Goal: Task Accomplishment & Management: Manage account settings

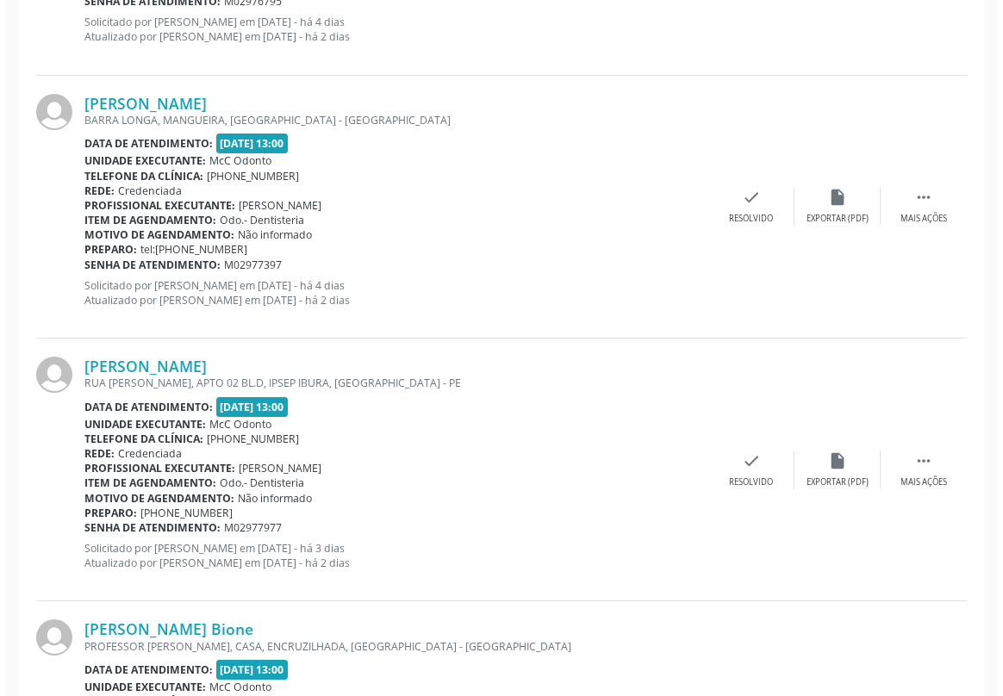
scroll to position [783, 0]
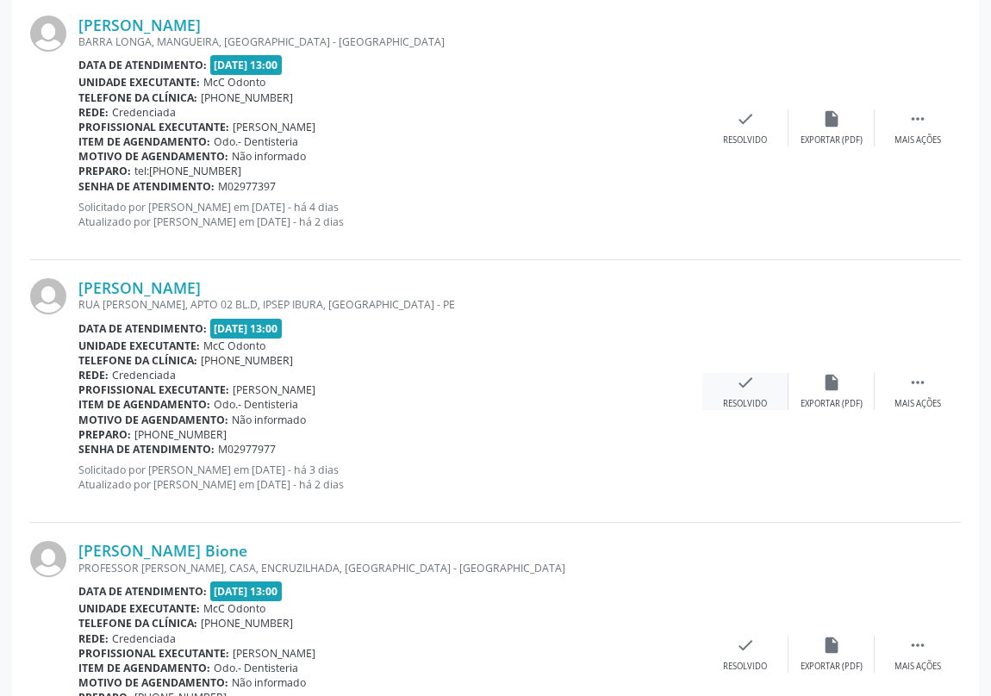
click at [750, 388] on icon "check" at bounding box center [745, 382] width 19 height 19
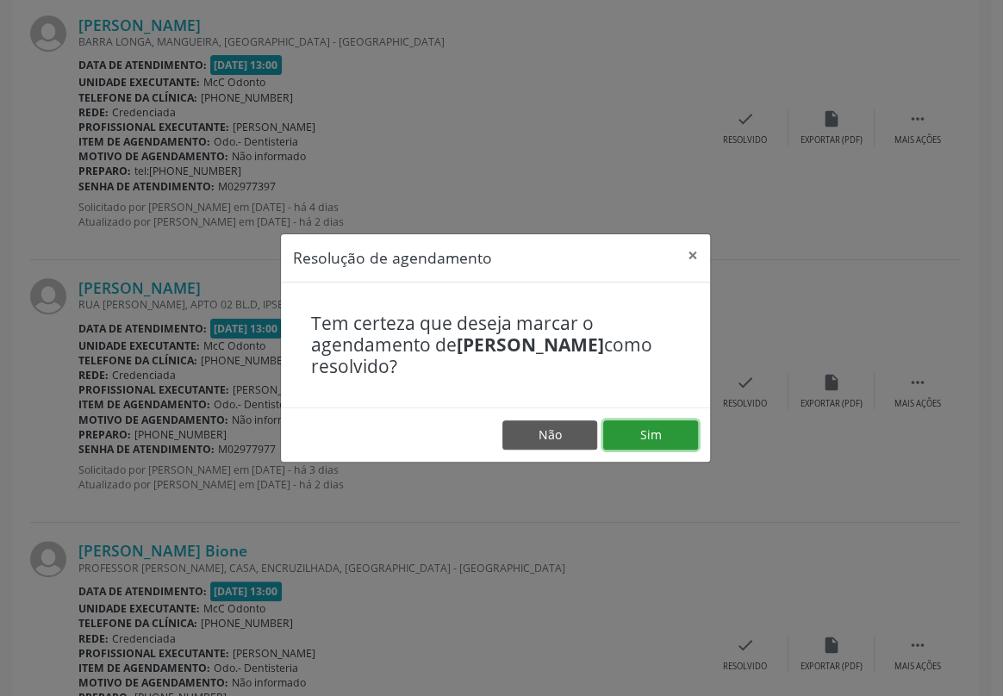
click at [674, 439] on button "Sim" at bounding box center [650, 434] width 95 height 29
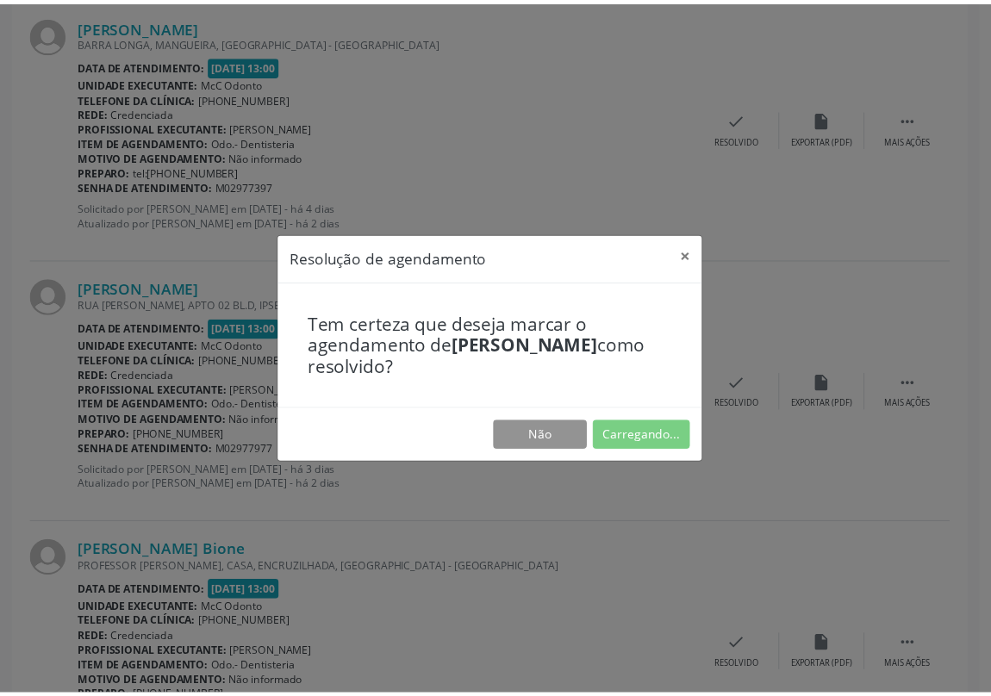
scroll to position [0, 0]
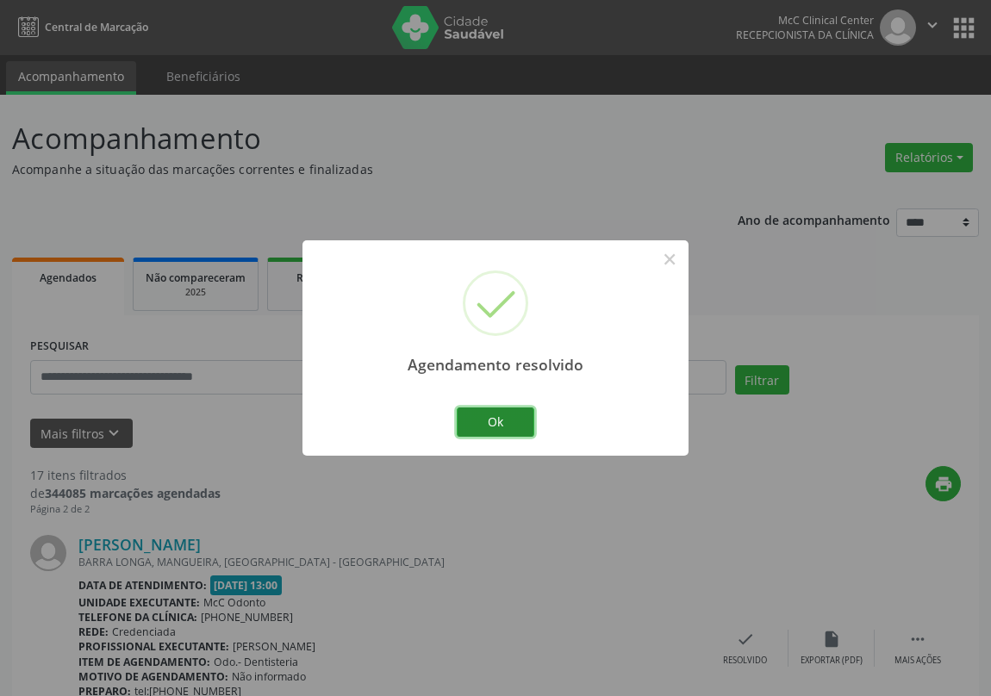
click at [485, 419] on button "Ok" at bounding box center [496, 422] width 78 height 29
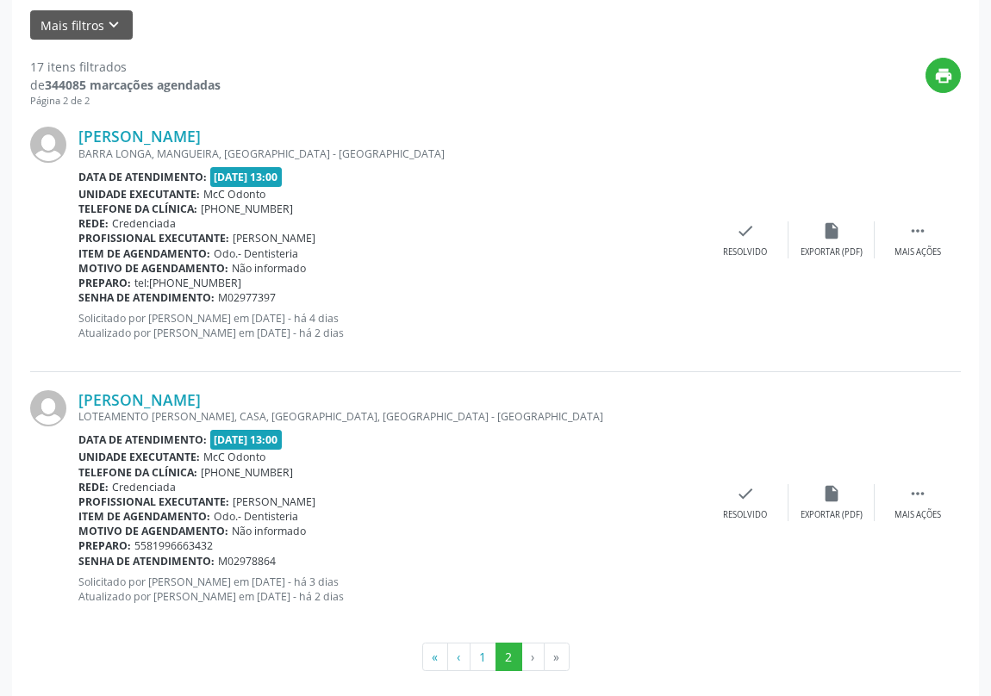
scroll to position [424, 0]
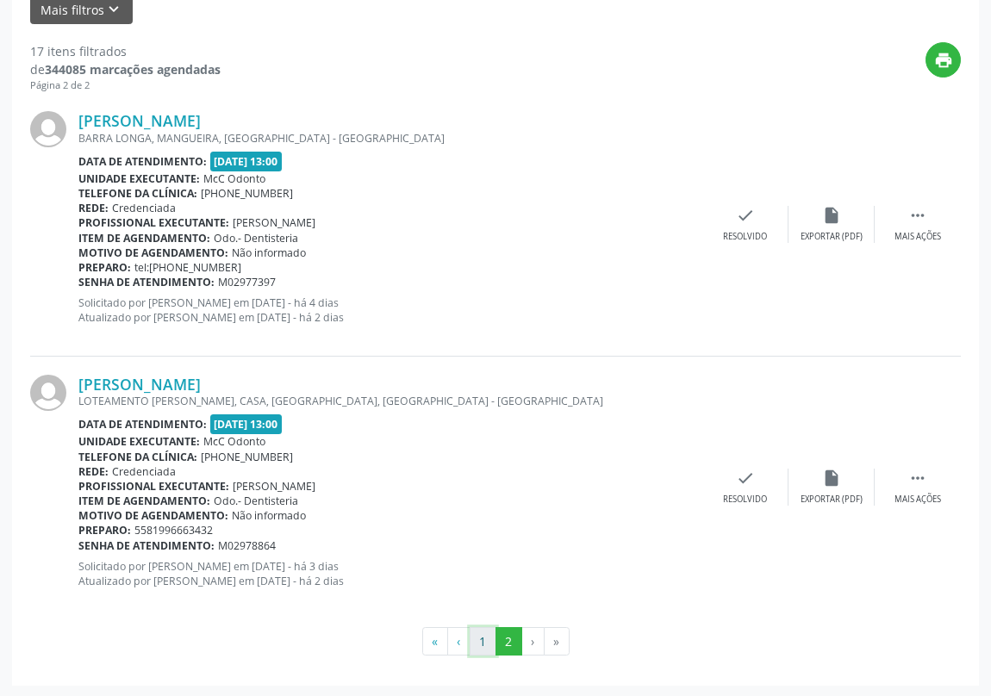
click at [476, 638] on button "1" at bounding box center [483, 641] width 27 height 29
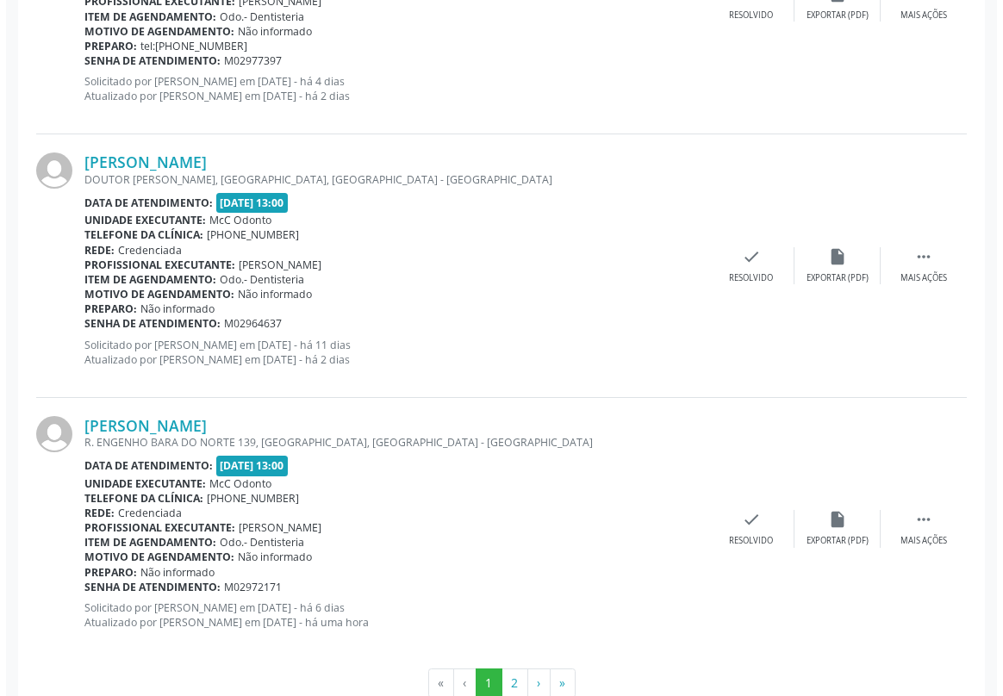
scroll to position [3838, 0]
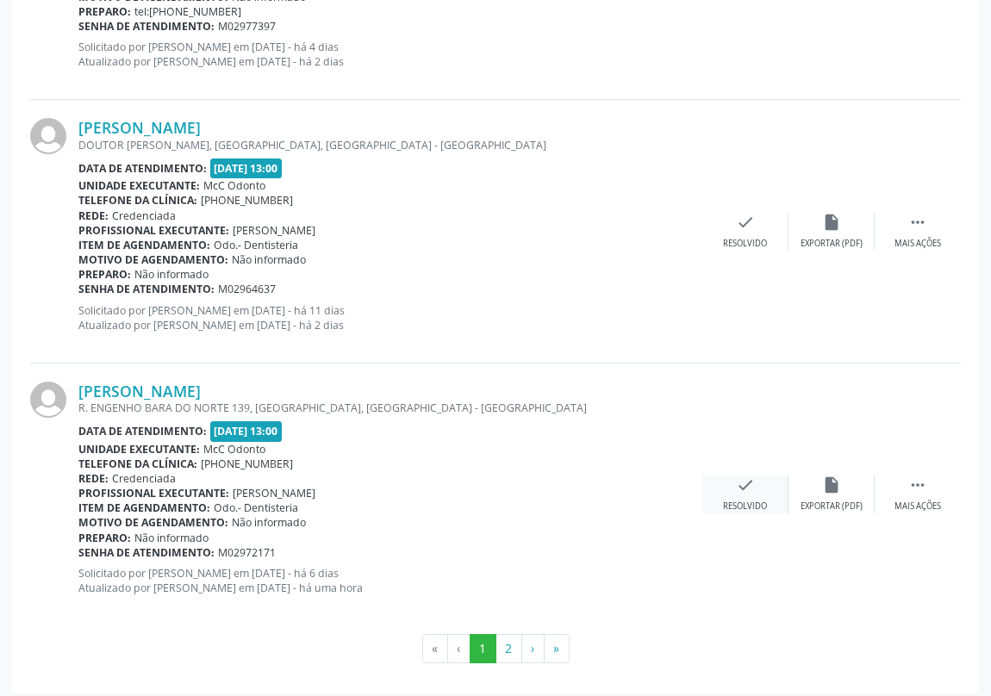
click at [746, 482] on icon "check" at bounding box center [745, 485] width 19 height 19
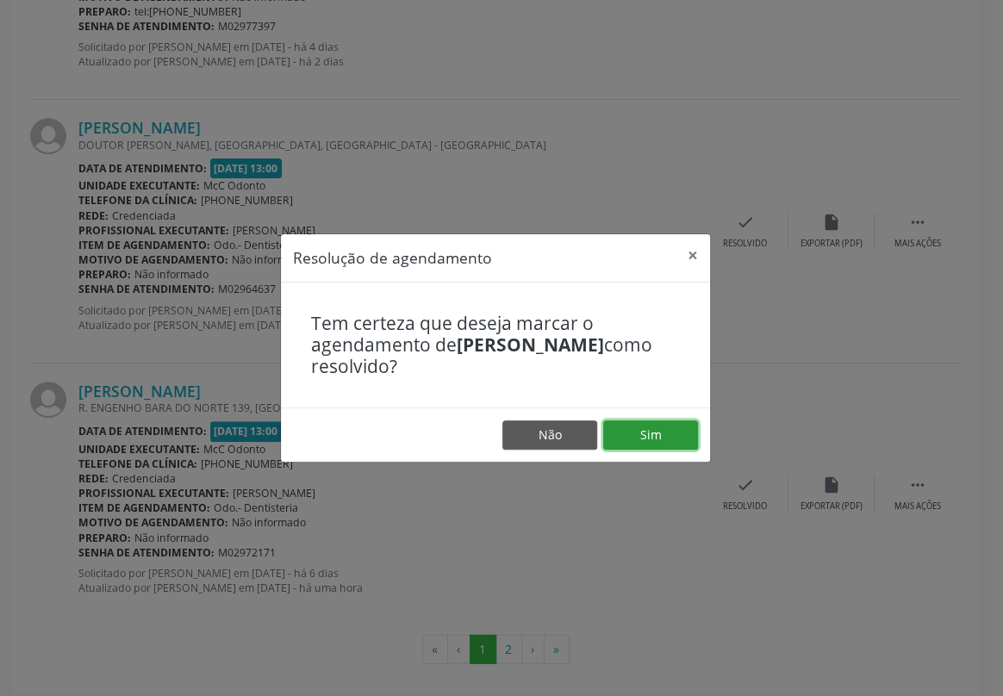
click at [640, 429] on button "Sim" at bounding box center [650, 434] width 95 height 29
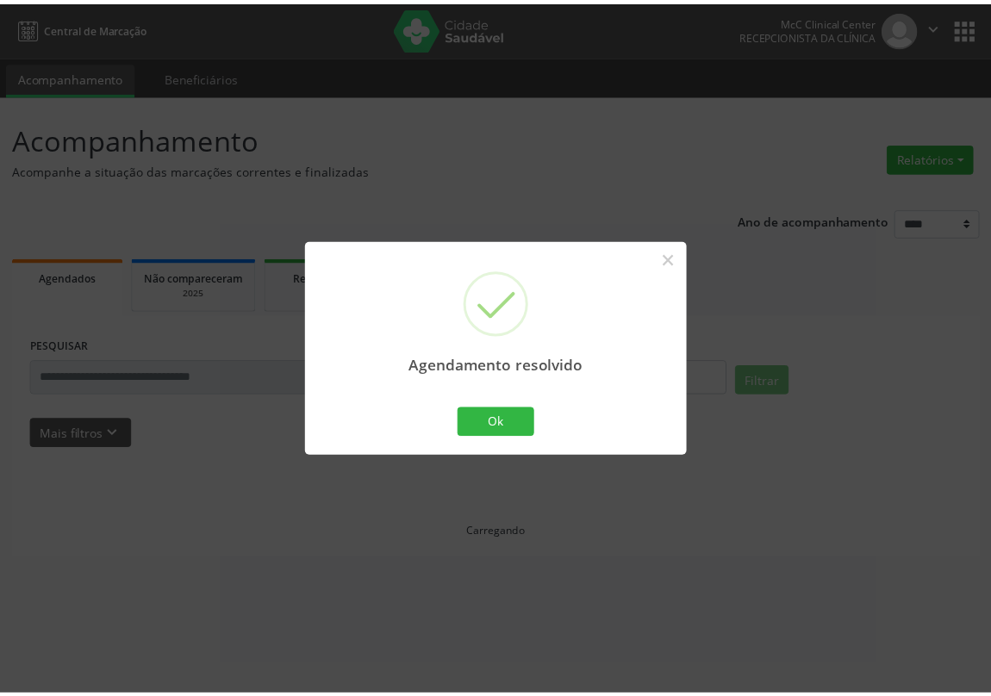
scroll to position [0, 0]
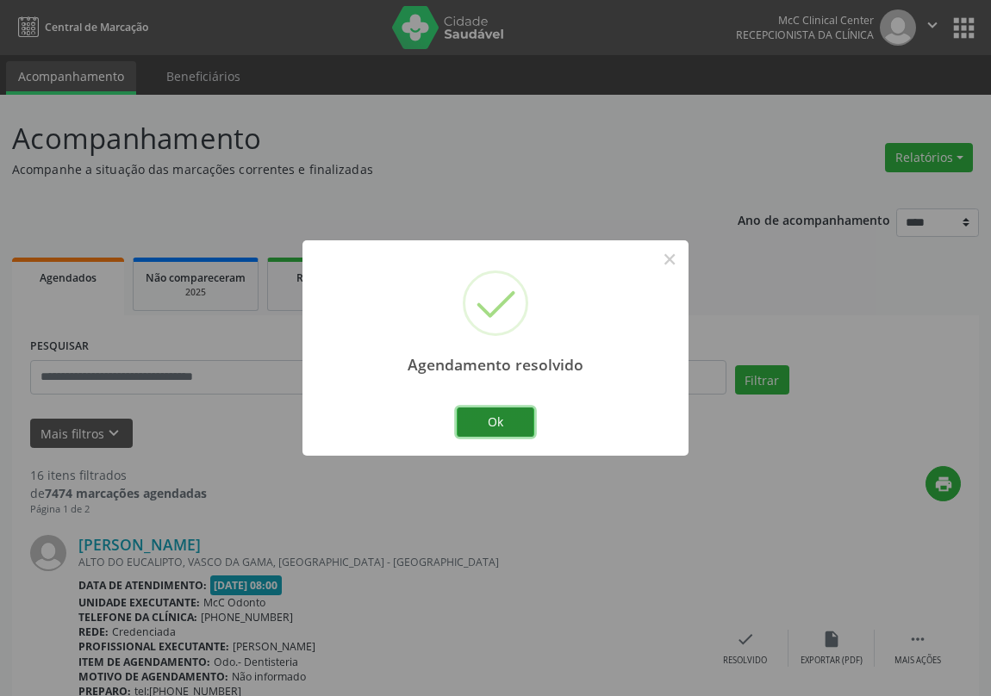
click at [490, 420] on button "Ok" at bounding box center [496, 422] width 78 height 29
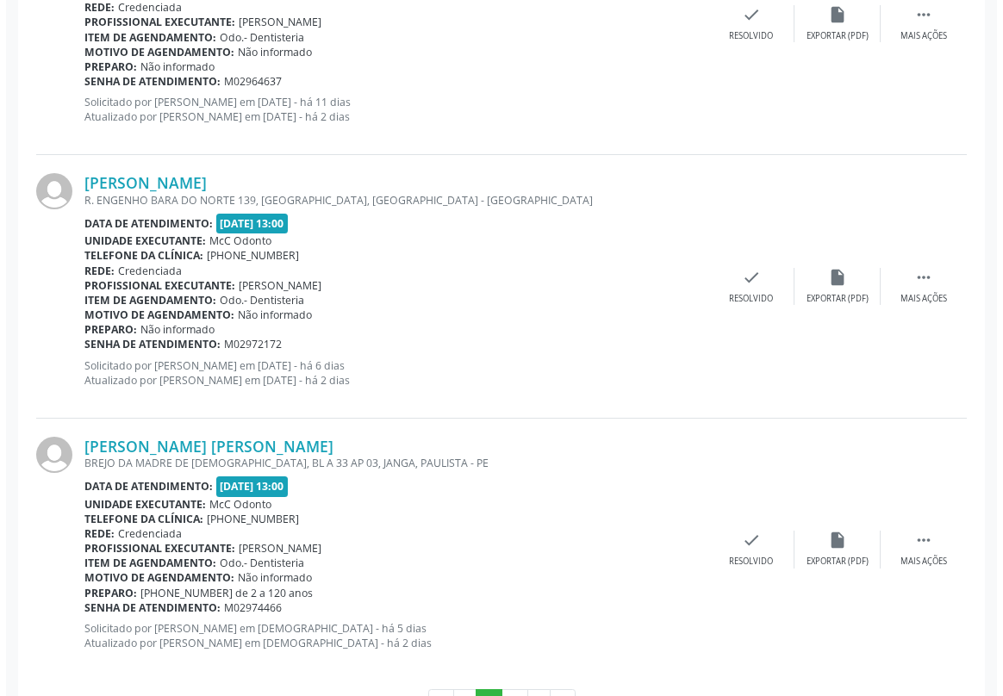
scroll to position [3685, 0]
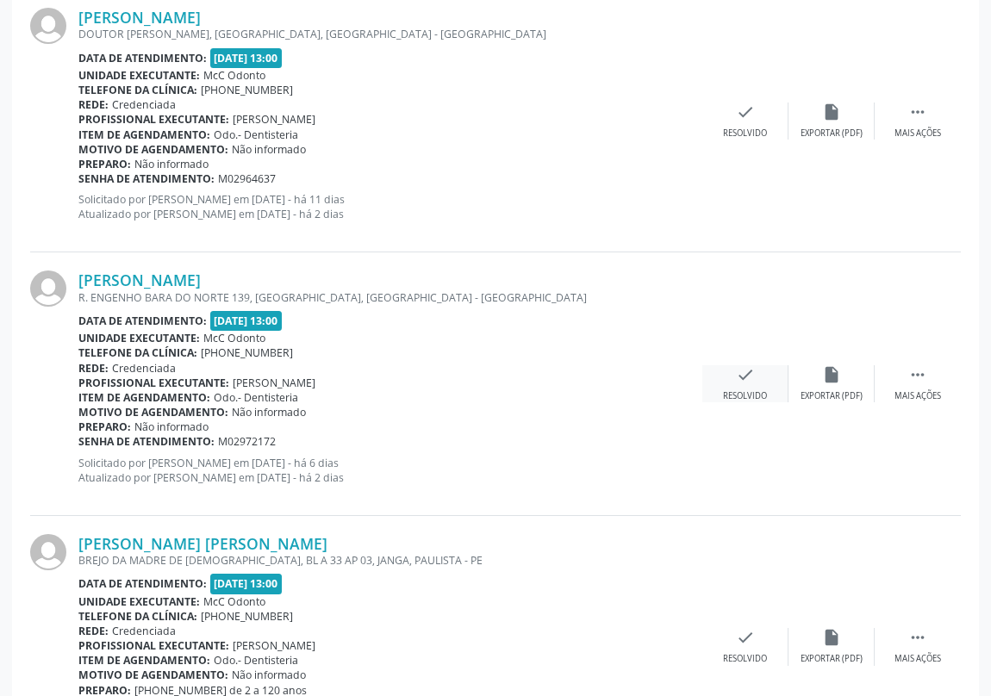
click at [745, 365] on icon "check" at bounding box center [745, 374] width 19 height 19
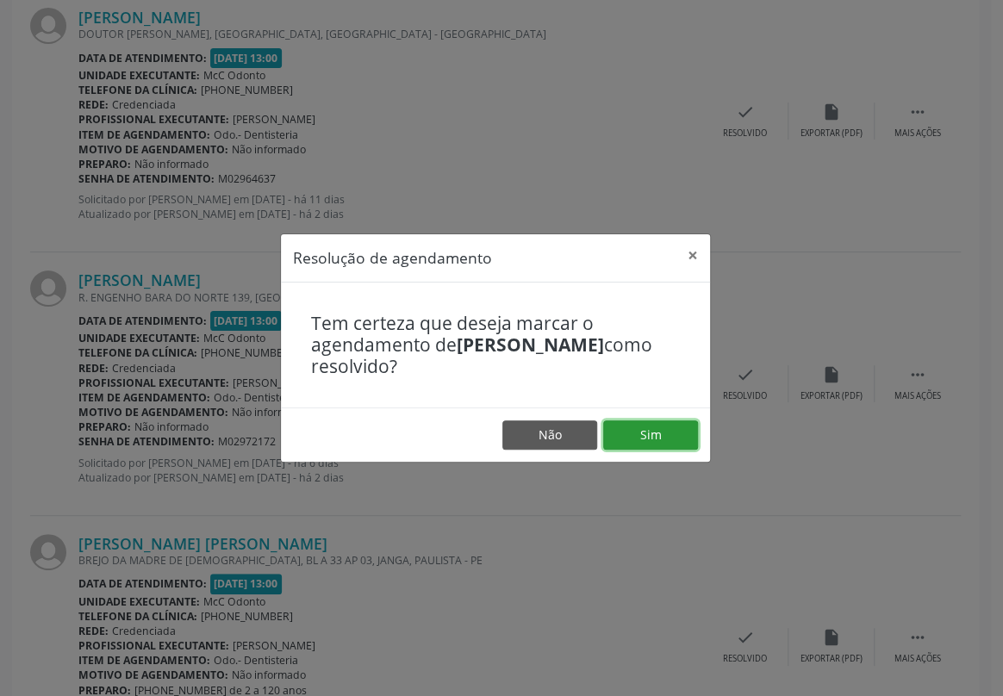
click at [664, 430] on button "Sim" at bounding box center [650, 434] width 95 height 29
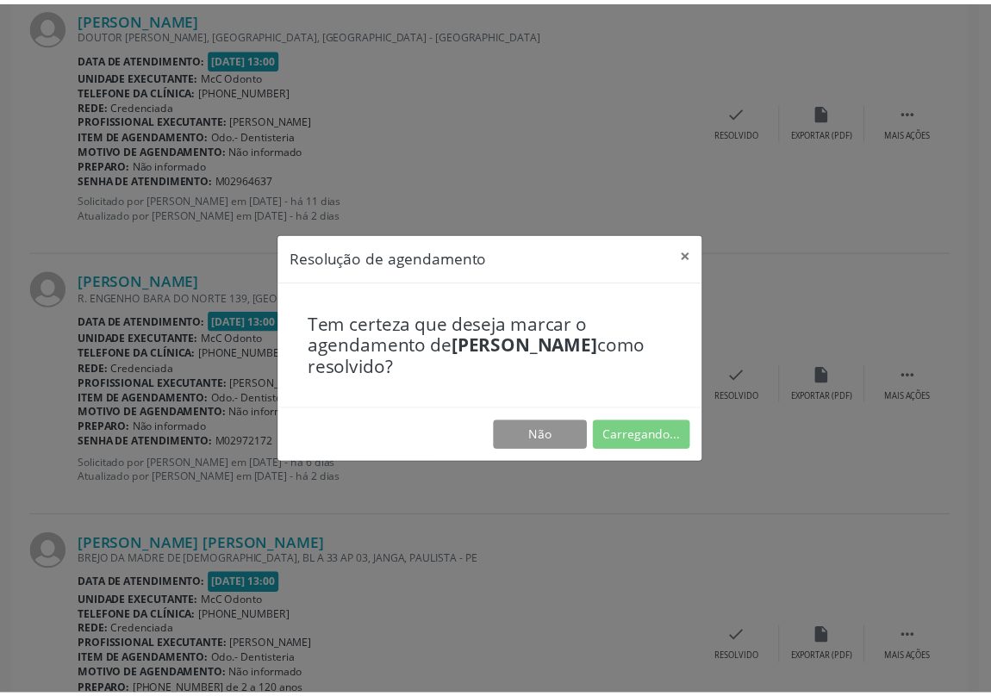
scroll to position [0, 0]
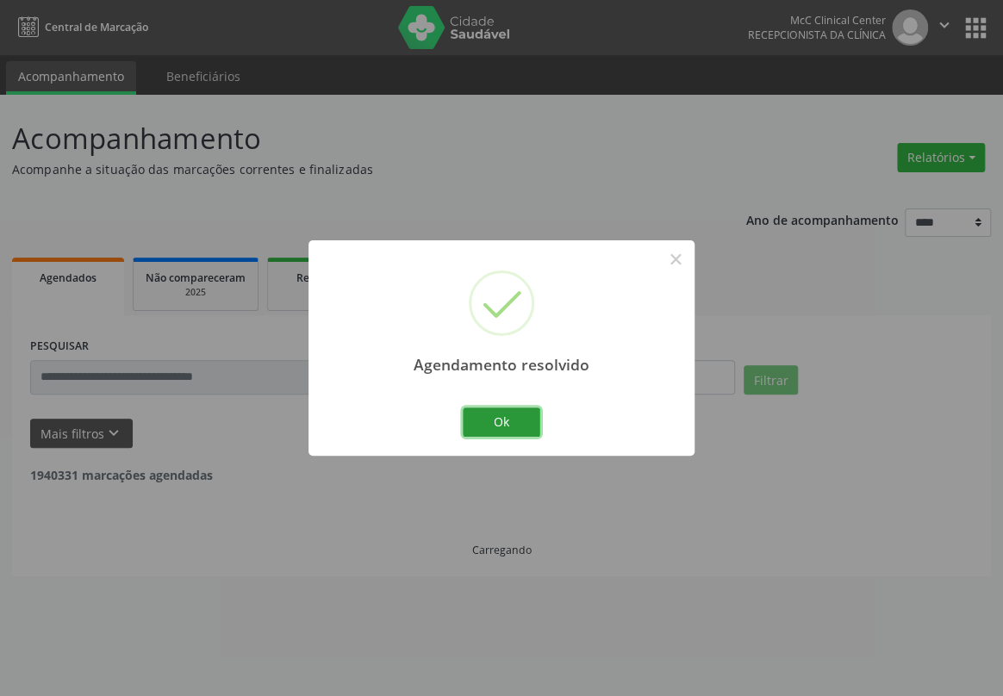
drag, startPoint x: 510, startPoint y: 430, endPoint x: 562, endPoint y: 140, distance: 294.1
click at [510, 413] on button "Ok" at bounding box center [502, 422] width 78 height 29
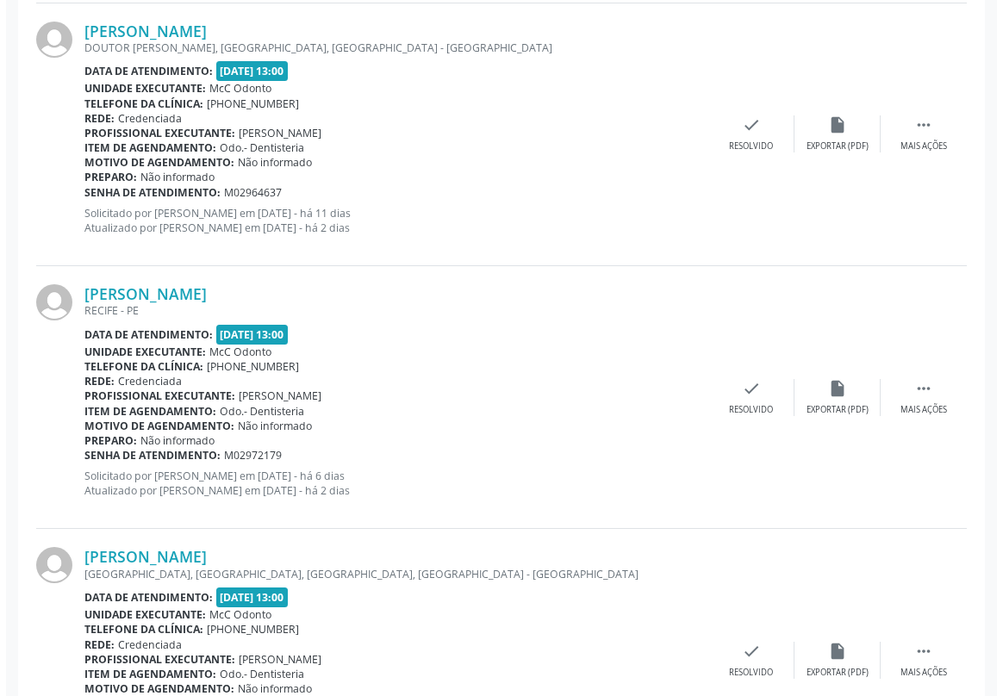
scroll to position [3368, 0]
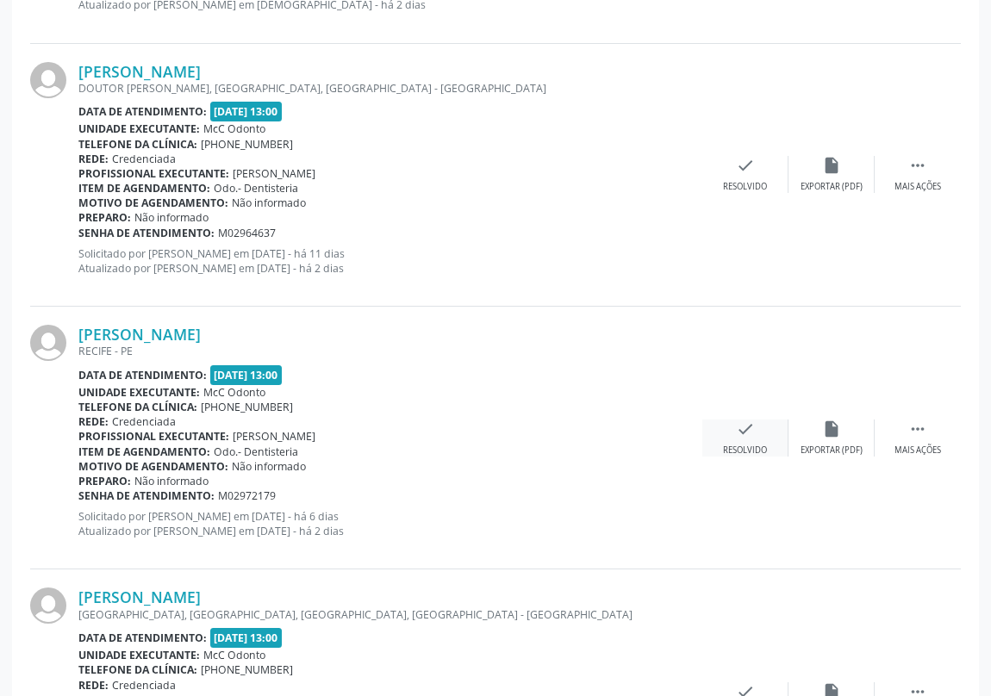
click at [741, 424] on icon "check" at bounding box center [745, 429] width 19 height 19
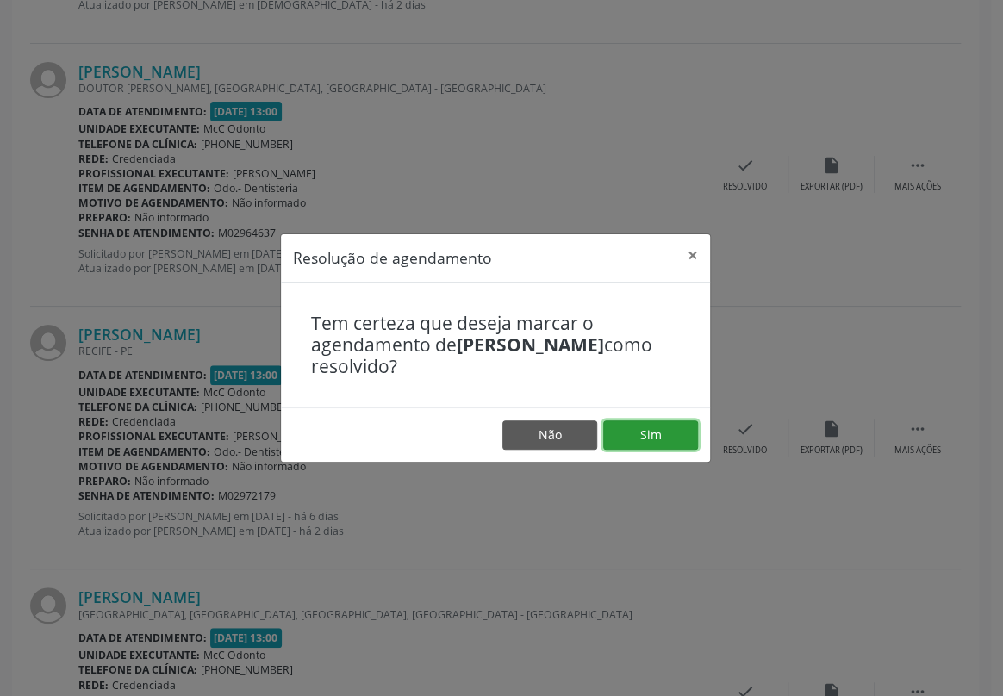
click at [663, 430] on button "Sim" at bounding box center [650, 434] width 95 height 29
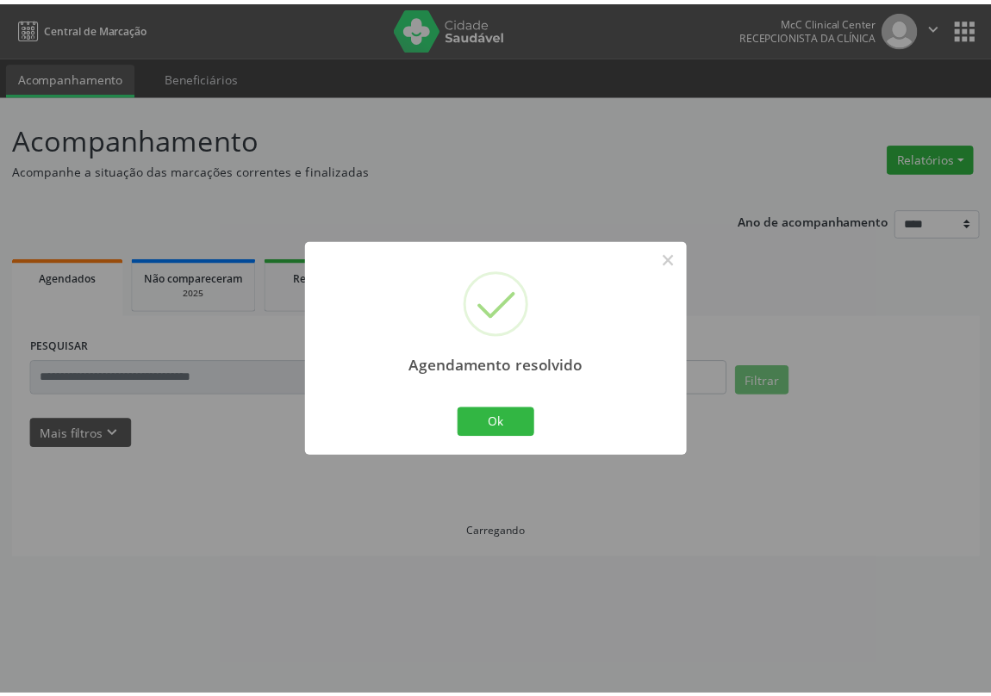
scroll to position [0, 0]
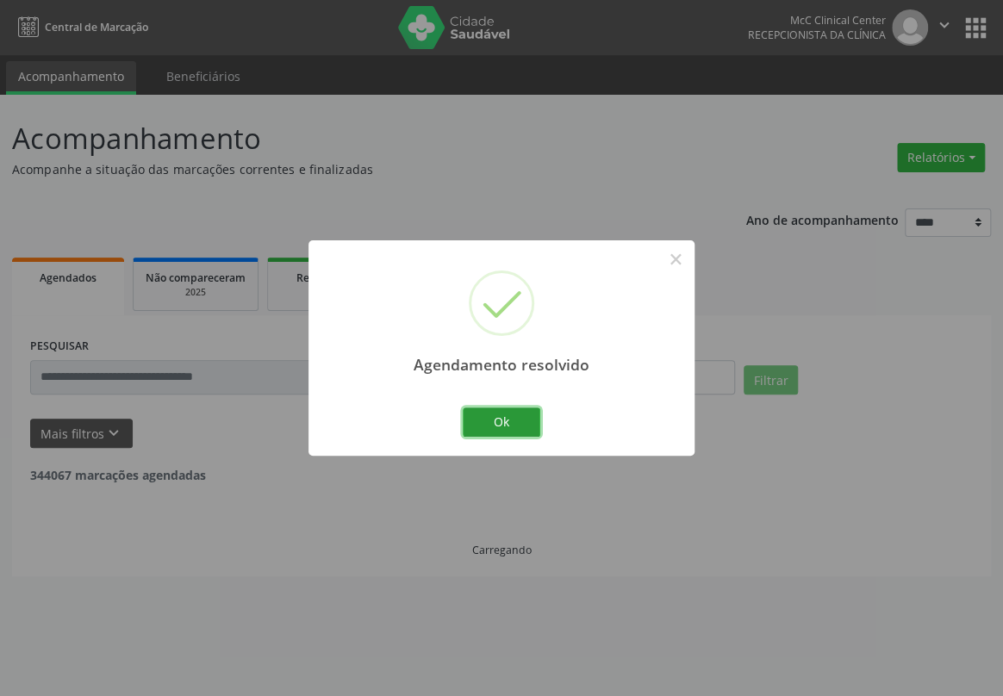
drag, startPoint x: 501, startPoint y: 420, endPoint x: 554, endPoint y: 169, distance: 257.0
click at [504, 408] on button "Ok" at bounding box center [502, 422] width 78 height 29
